Goal: Navigation & Orientation: Understand site structure

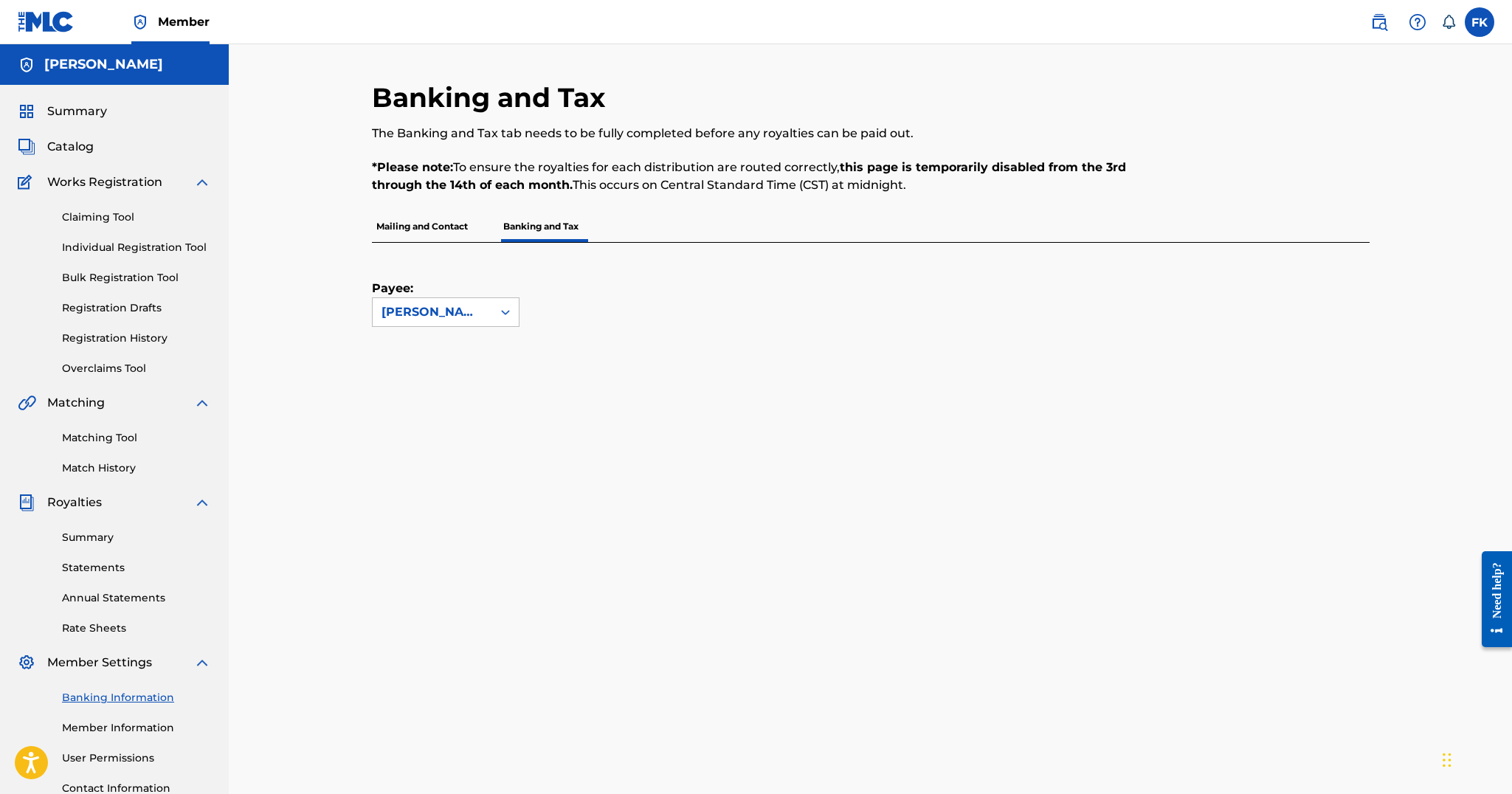
click at [107, 121] on div "Summary Catalog Works Registration Claiming Tool Individual Registration Tool B…" at bounding box center [114, 464] width 229 height 760
click at [94, 114] on span "Summary" at bounding box center [77, 112] width 60 height 18
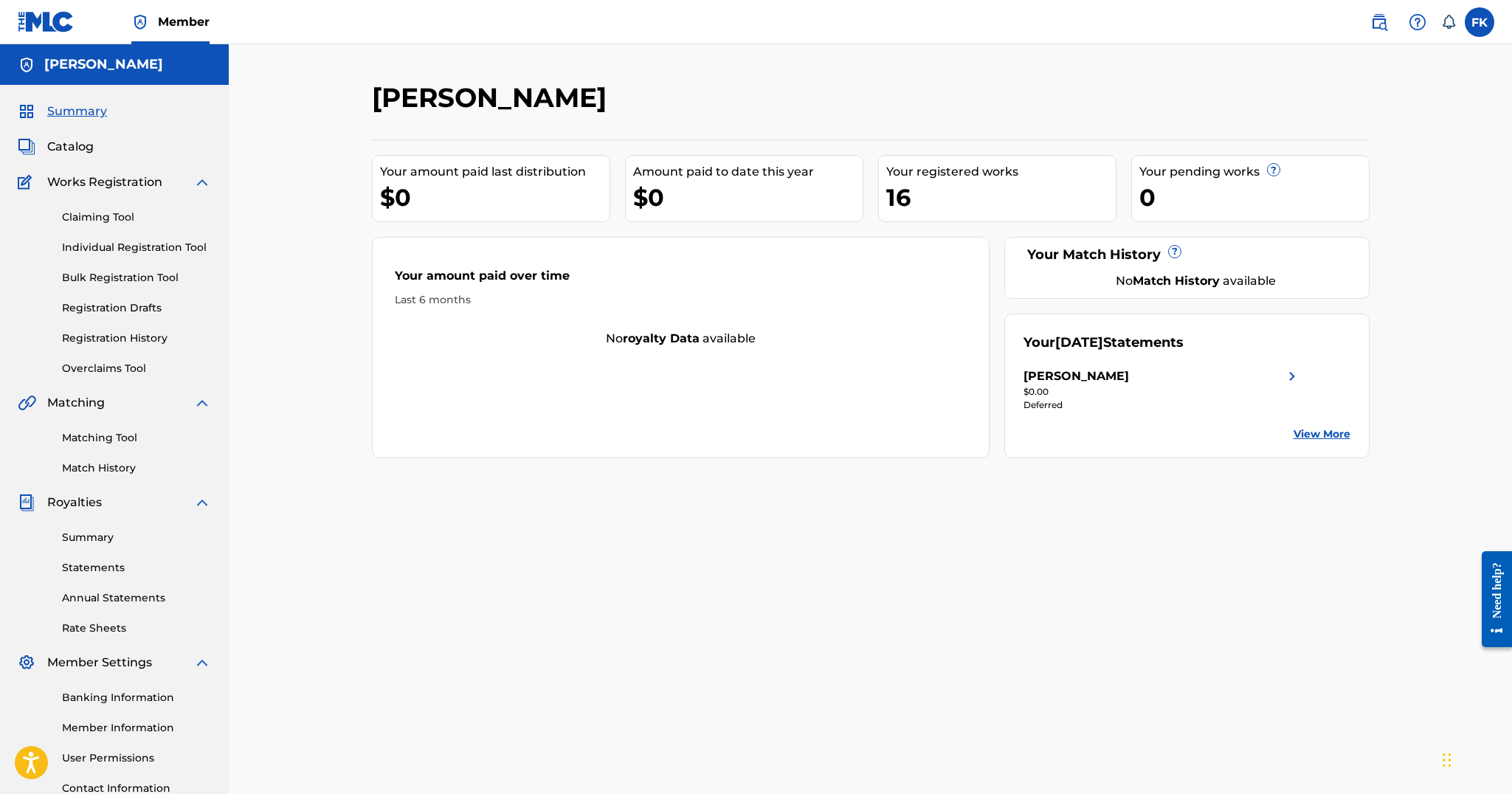
click at [92, 152] on span "Catalog" at bounding box center [70, 147] width 47 height 18
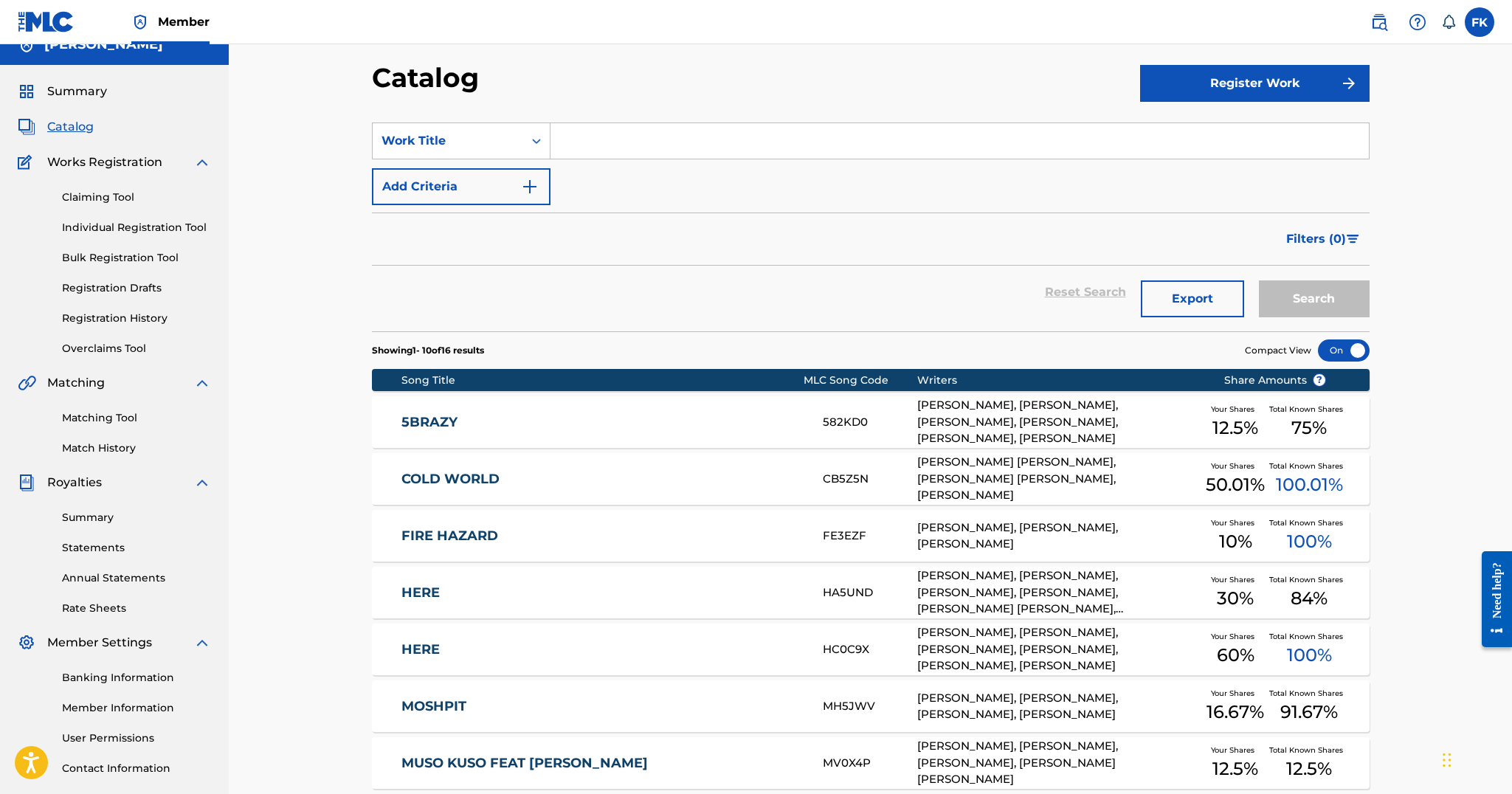
scroll to position [18, 0]
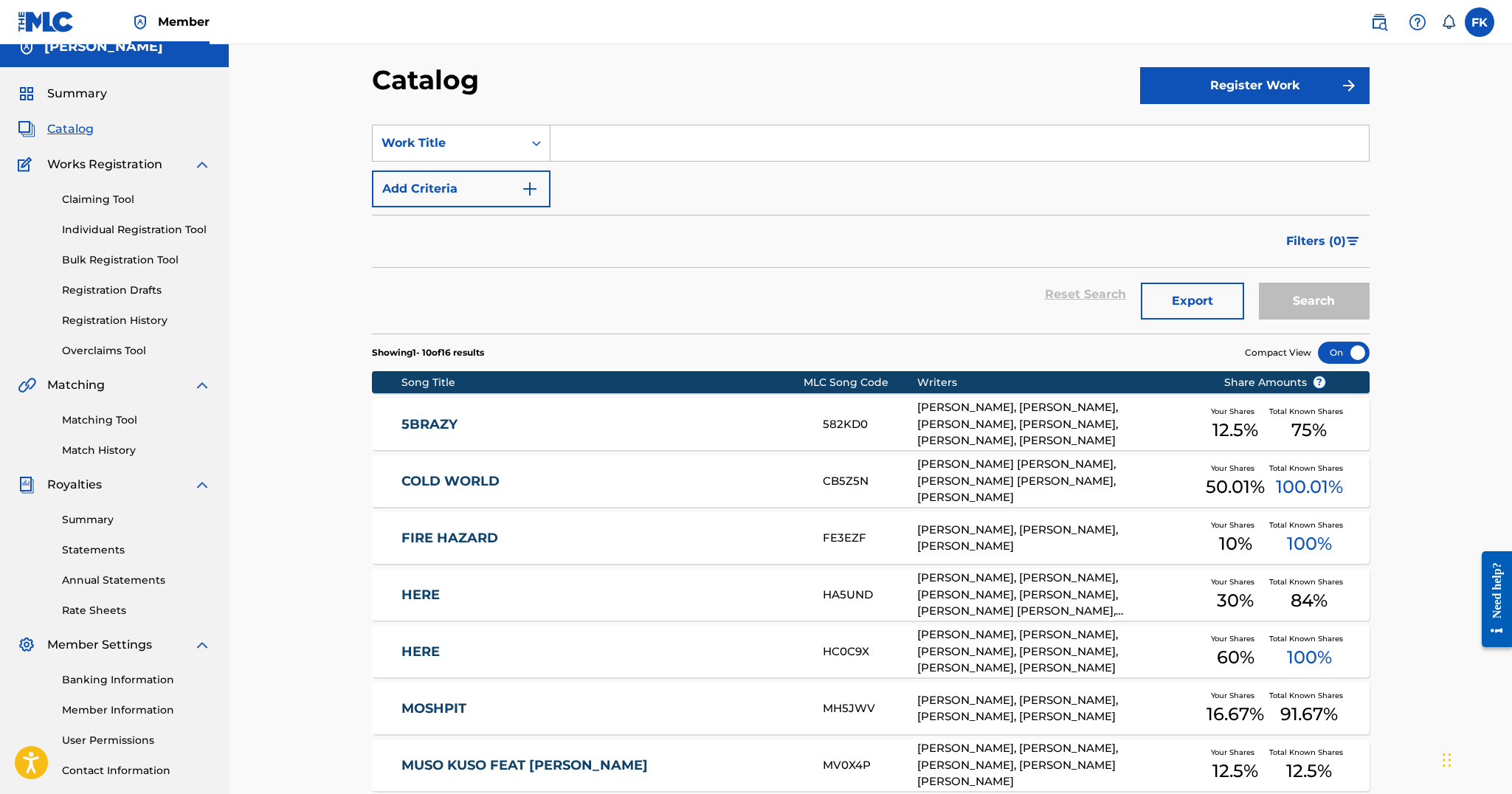
click at [116, 523] on link "Summary" at bounding box center [136, 520] width 149 height 16
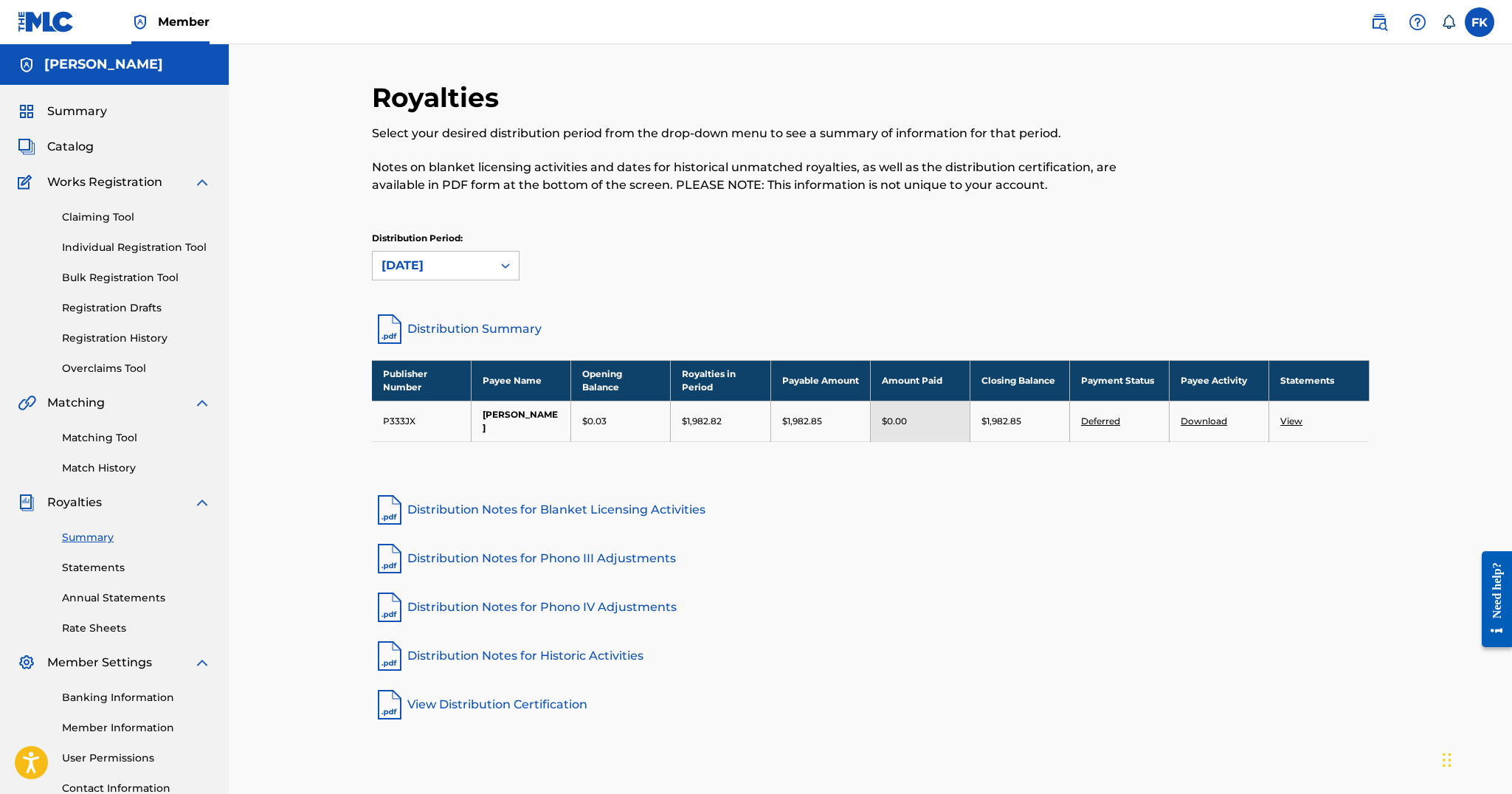
click at [1419, 24] on img at bounding box center [1418, 22] width 18 height 18
click at [1193, 121] on div at bounding box center [1254, 146] width 230 height 130
